Goal: Navigation & Orientation: Find specific page/section

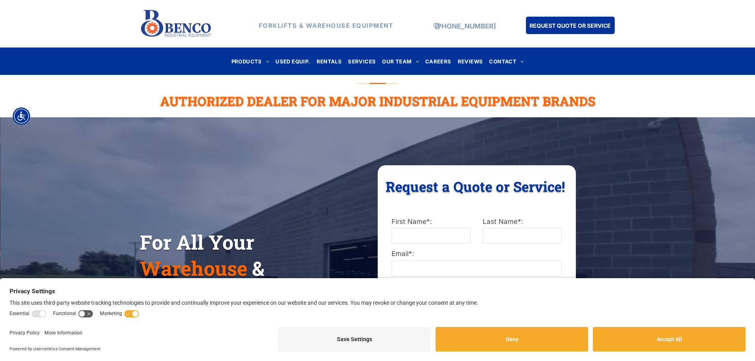
click at [528, 346] on button "Deny" at bounding box center [512, 339] width 153 height 25
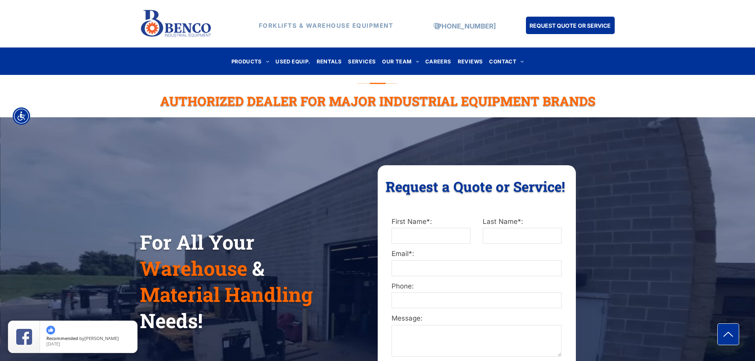
click at [246, 70] on link "FORKLIFTS" at bounding box center [290, 73] width 112 height 20
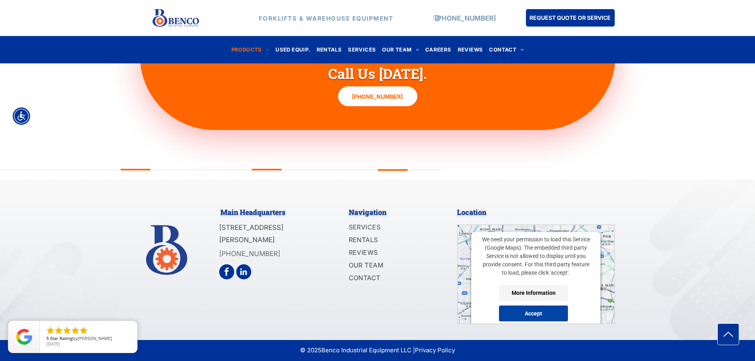
scroll to position [84, 0]
click at [528, 314] on button "Accept" at bounding box center [533, 314] width 69 height 16
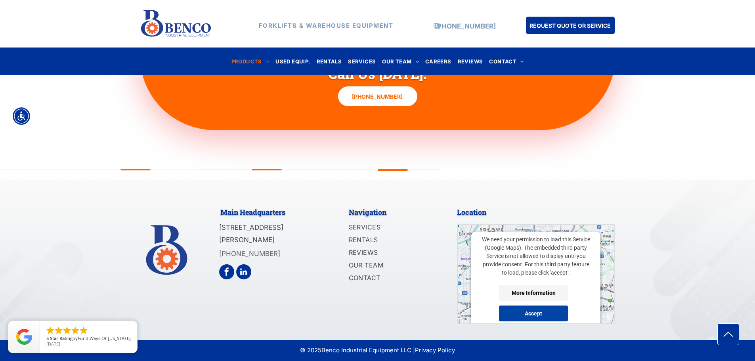
click at [521, 310] on button "Accept" at bounding box center [533, 314] width 69 height 16
click at [399, 316] on div "Navigation SERVICES RENTALS REVIEWS OUR TEAM CONTACT" at bounding box center [397, 263] width 119 height 121
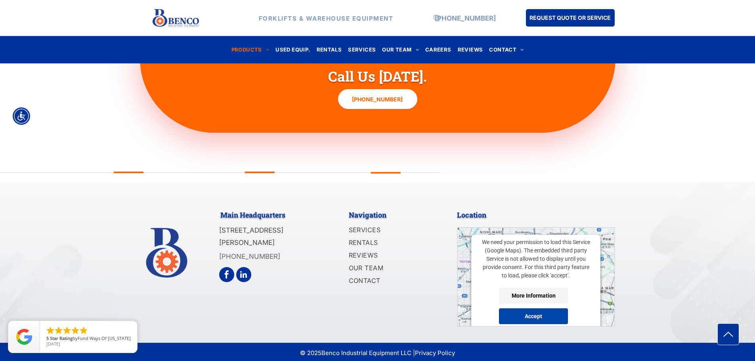
scroll to position [1072, 0]
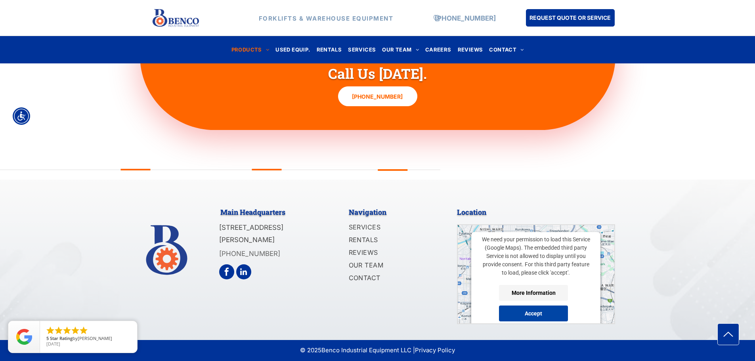
click at [363, 266] on span "OUR TEAM" at bounding box center [366, 265] width 35 height 10
